Goal: Task Accomplishment & Management: Manage account settings

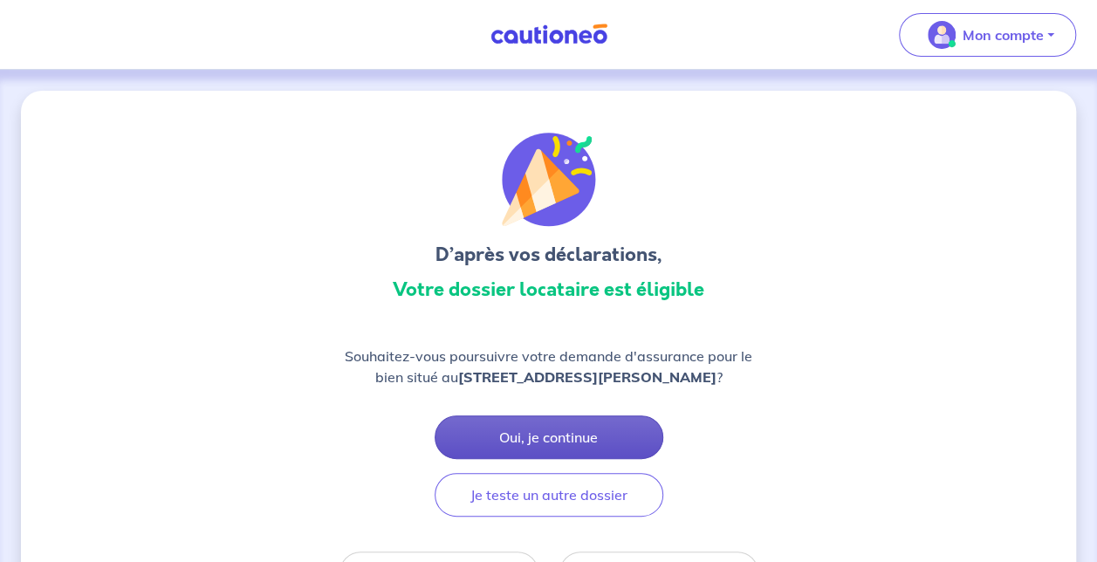
click at [545, 433] on button "Oui, je continue" at bounding box center [549, 437] width 229 height 44
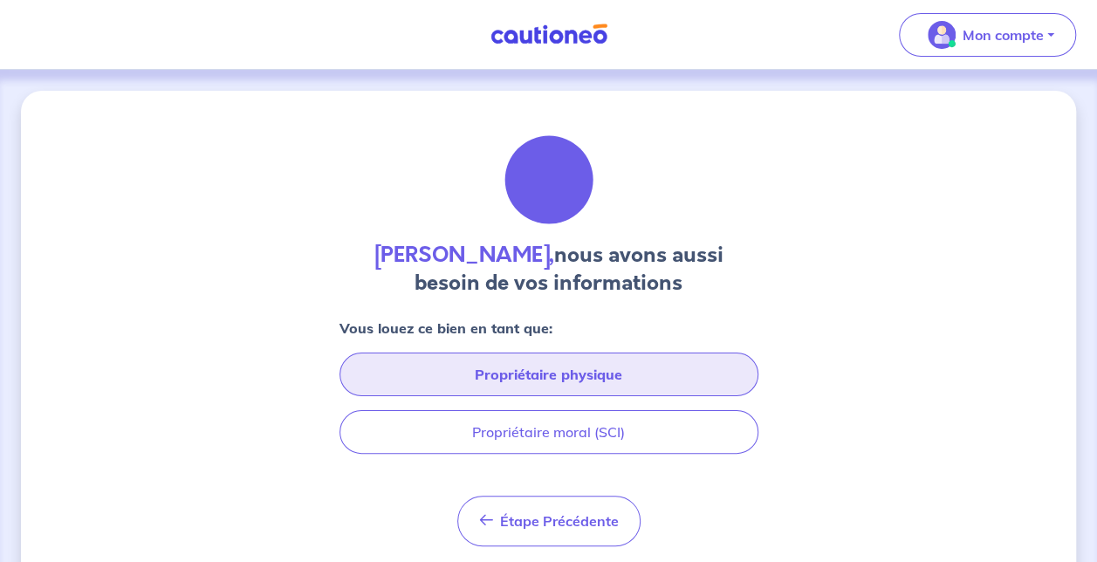
click at [632, 386] on button "Propriétaire physique" at bounding box center [548, 375] width 419 height 44
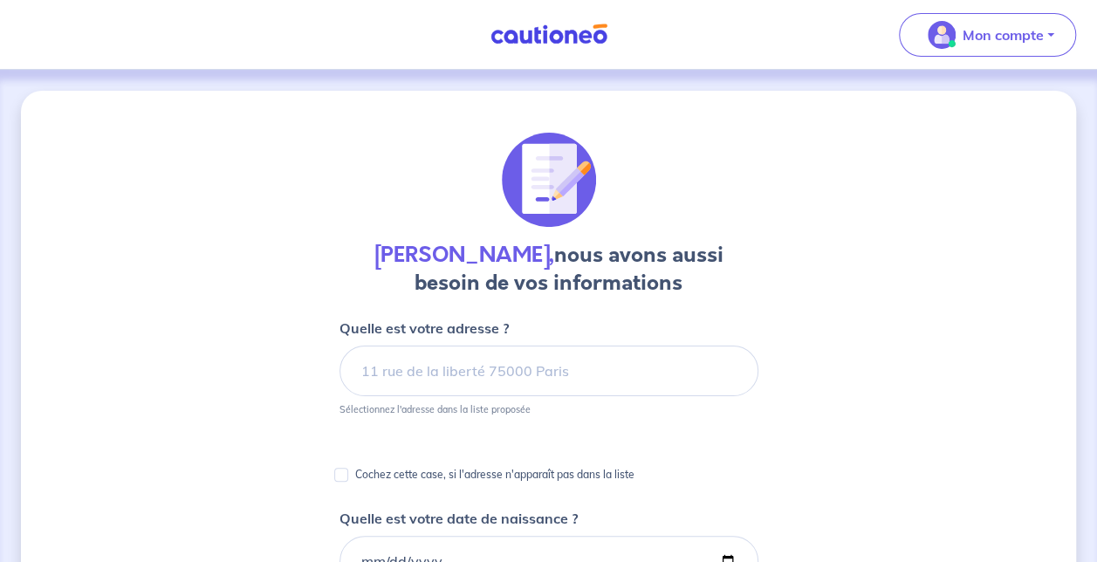
drag, startPoint x: 1096, startPoint y: 161, endPoint x: 1097, endPoint y: 217, distance: 56.7
click at [561, 28] on img at bounding box center [548, 35] width 131 height 22
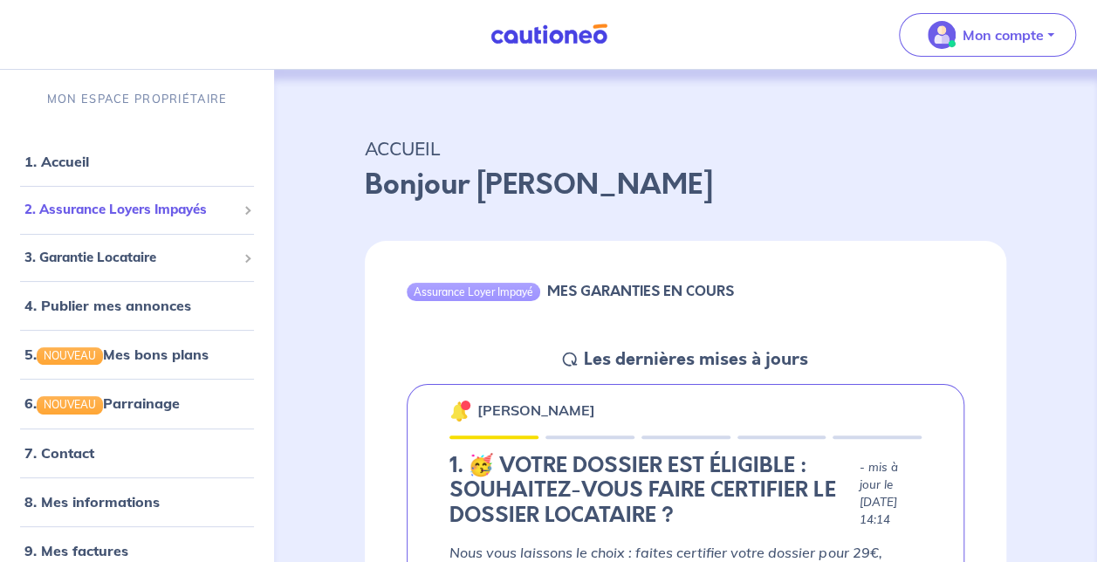
click at [139, 205] on span "2. Assurance Loyers Impayés" at bounding box center [130, 210] width 212 height 20
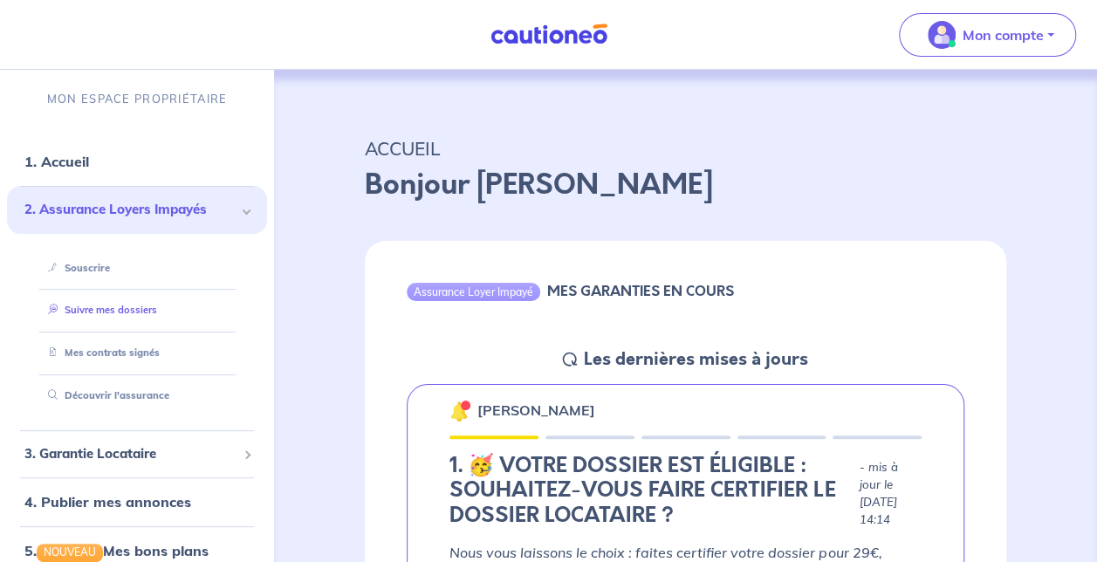
click at [123, 312] on link "Suivre mes dossiers" at bounding box center [99, 310] width 116 height 12
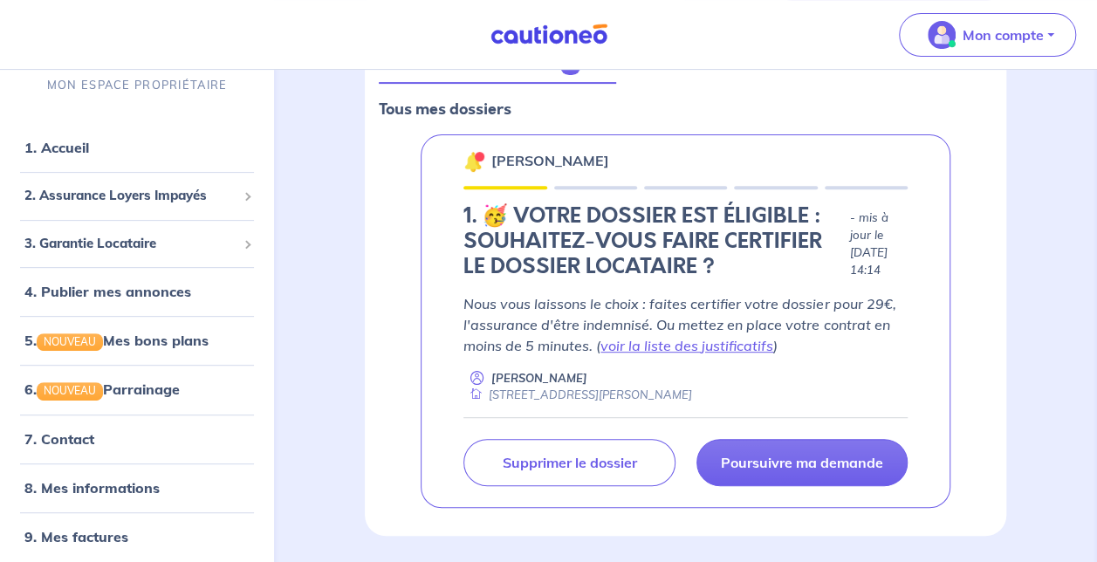
scroll to position [252, 0]
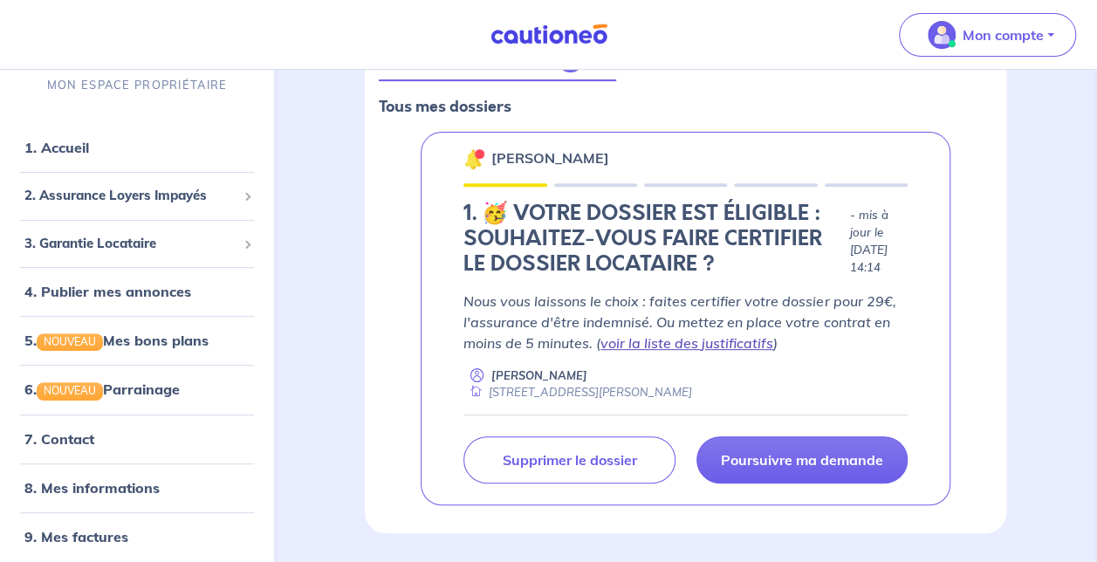
click at [688, 346] on link "voir la liste des justificatifs" at bounding box center [686, 342] width 173 height 17
click at [742, 344] on link "voir la liste des justificatifs" at bounding box center [686, 342] width 173 height 17
